Goal: Transaction & Acquisition: Purchase product/service

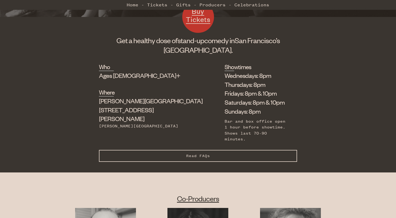
scroll to position [174, 0]
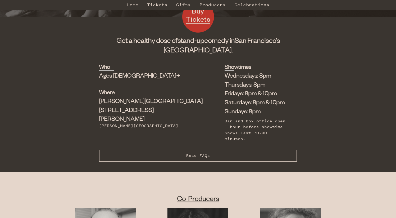
click at [202, 16] on span "Buy Tickets" at bounding box center [198, 14] width 24 height 17
